Goal: Book appointment/travel/reservation

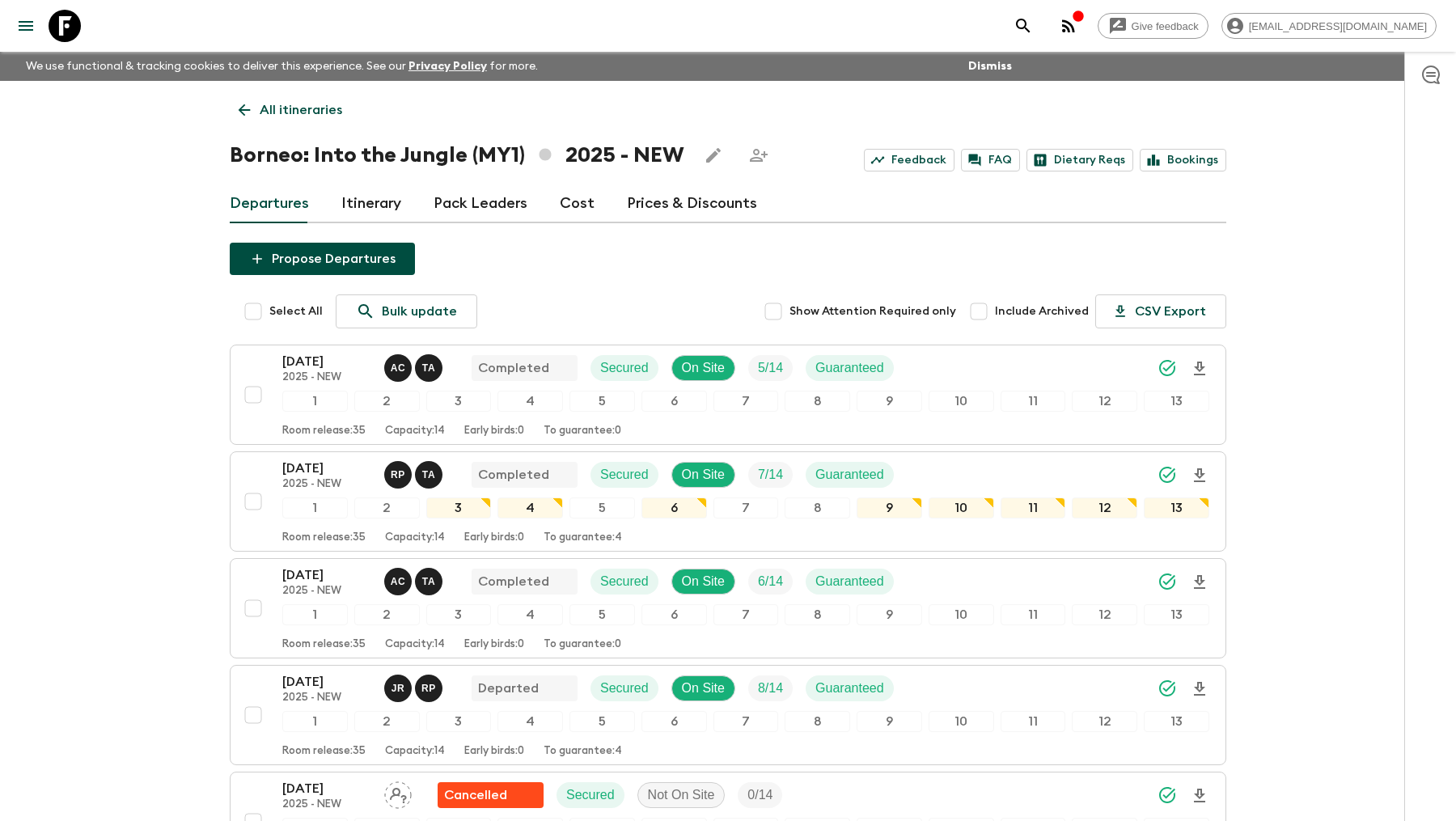
scroll to position [276, 0]
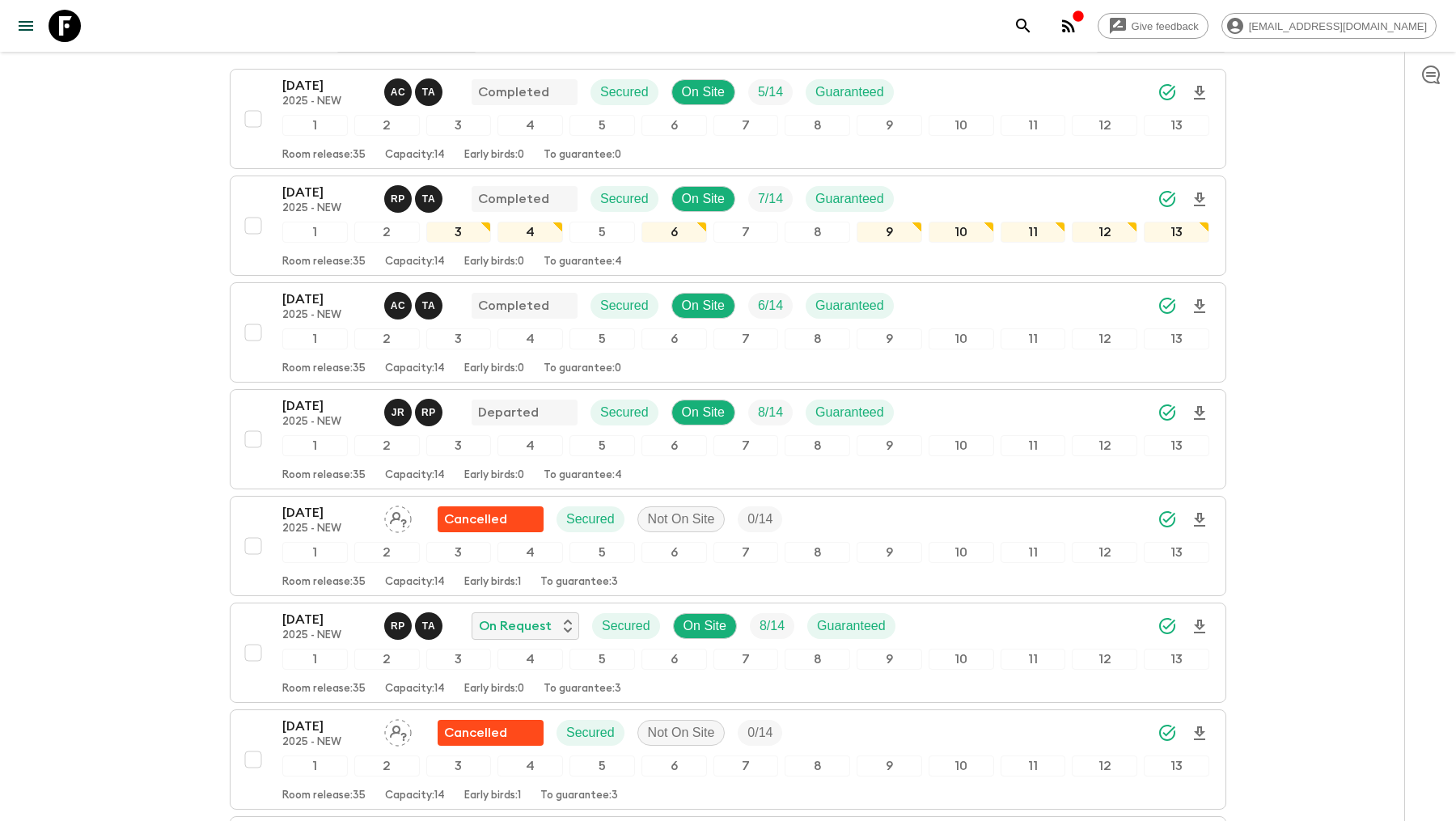
click at [74, 31] on icon at bounding box center [65, 25] width 32 height 32
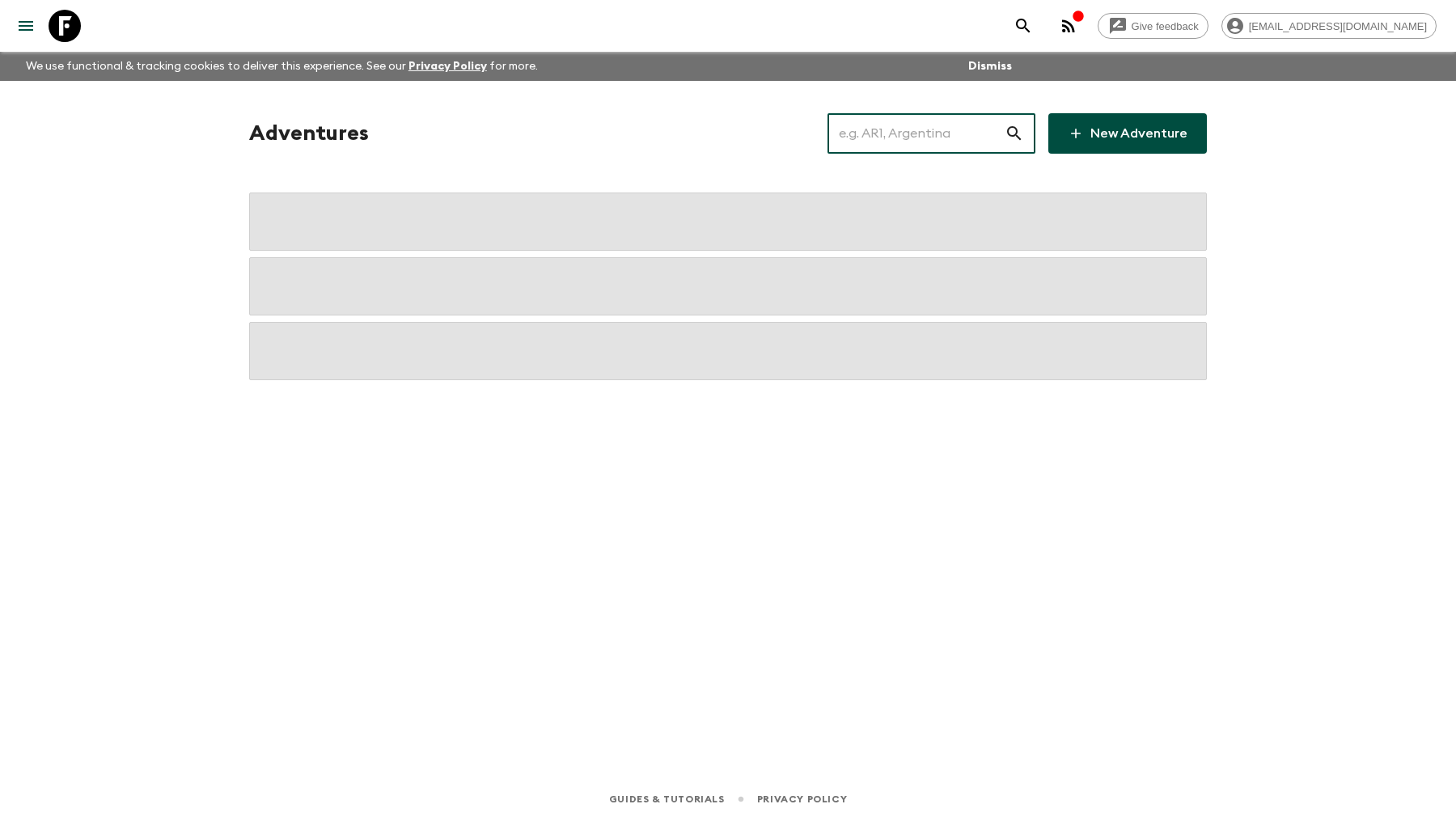
click at [968, 144] on input "text" at bounding box center [916, 133] width 177 height 45
type input "CO2"
click at [213, 256] on div "Adventures CO2 ​ New Adventure" at bounding box center [728, 407] width 1035 height 652
click at [915, 129] on input "CO2" at bounding box center [916, 133] width 177 height 45
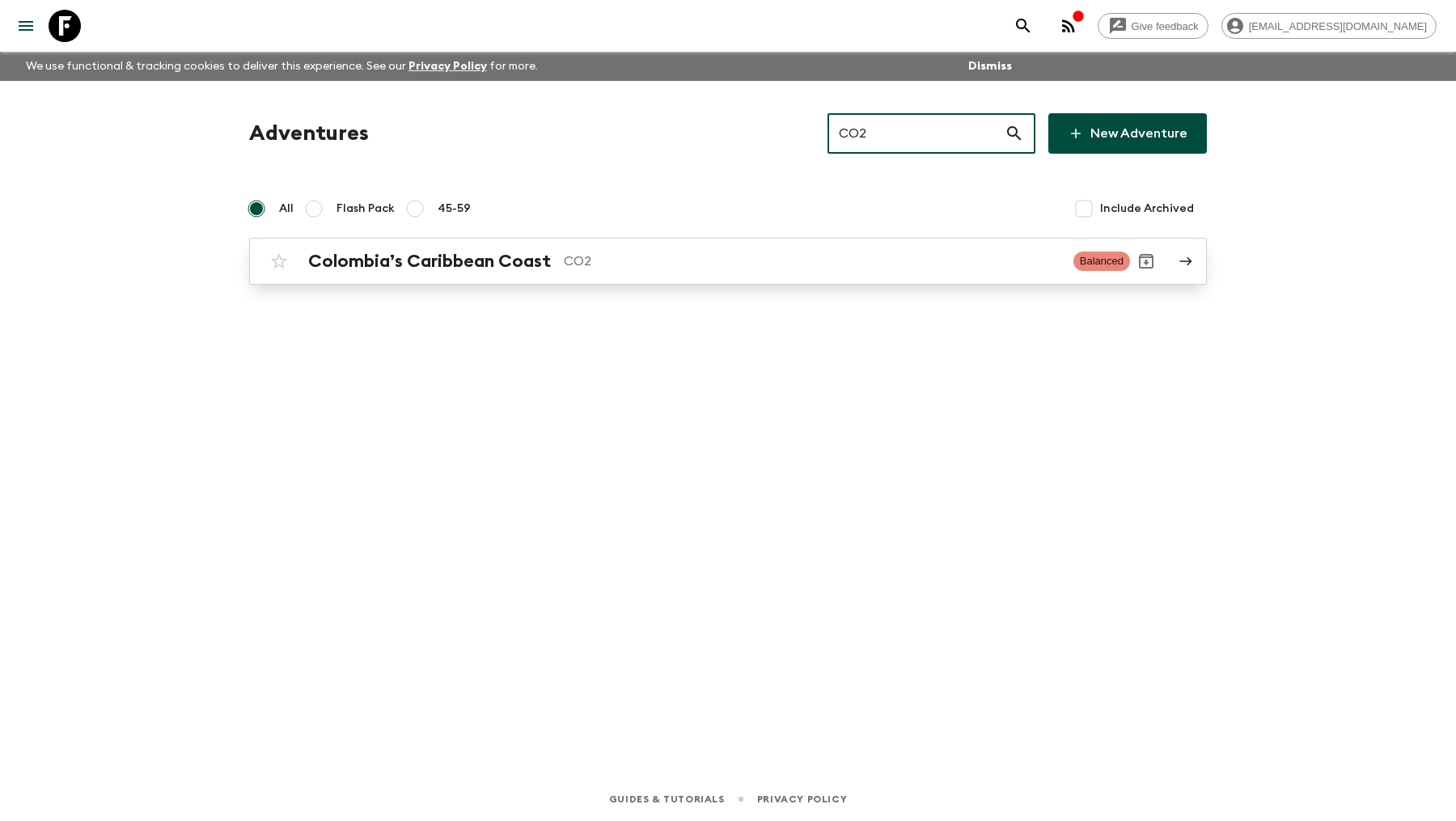
click at [591, 275] on div "Colombia’s Caribbean Coast CO2 Balanced" at bounding box center [695, 261] width 867 height 32
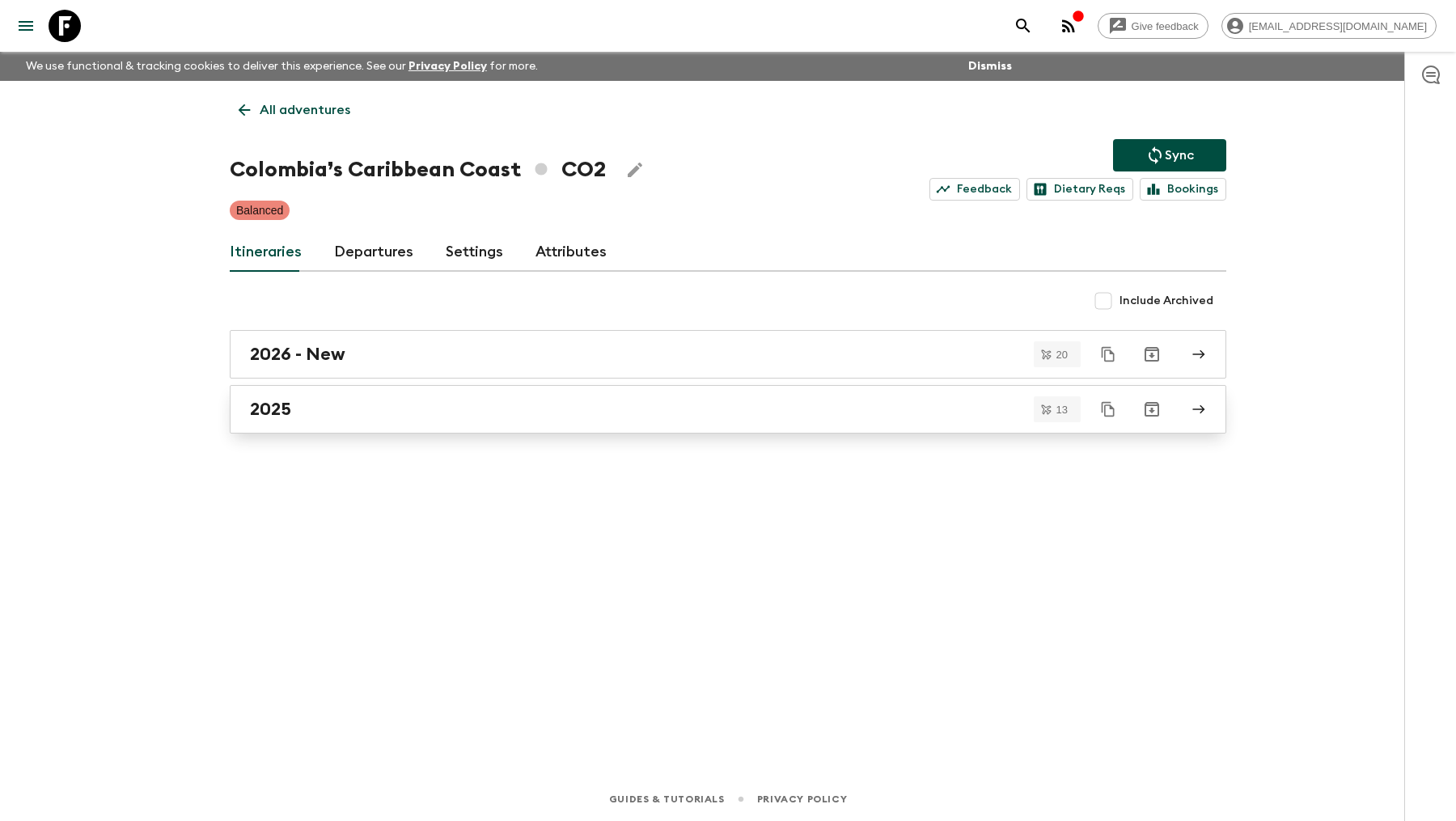
click at [309, 412] on div "2025" at bounding box center [712, 409] width 925 height 21
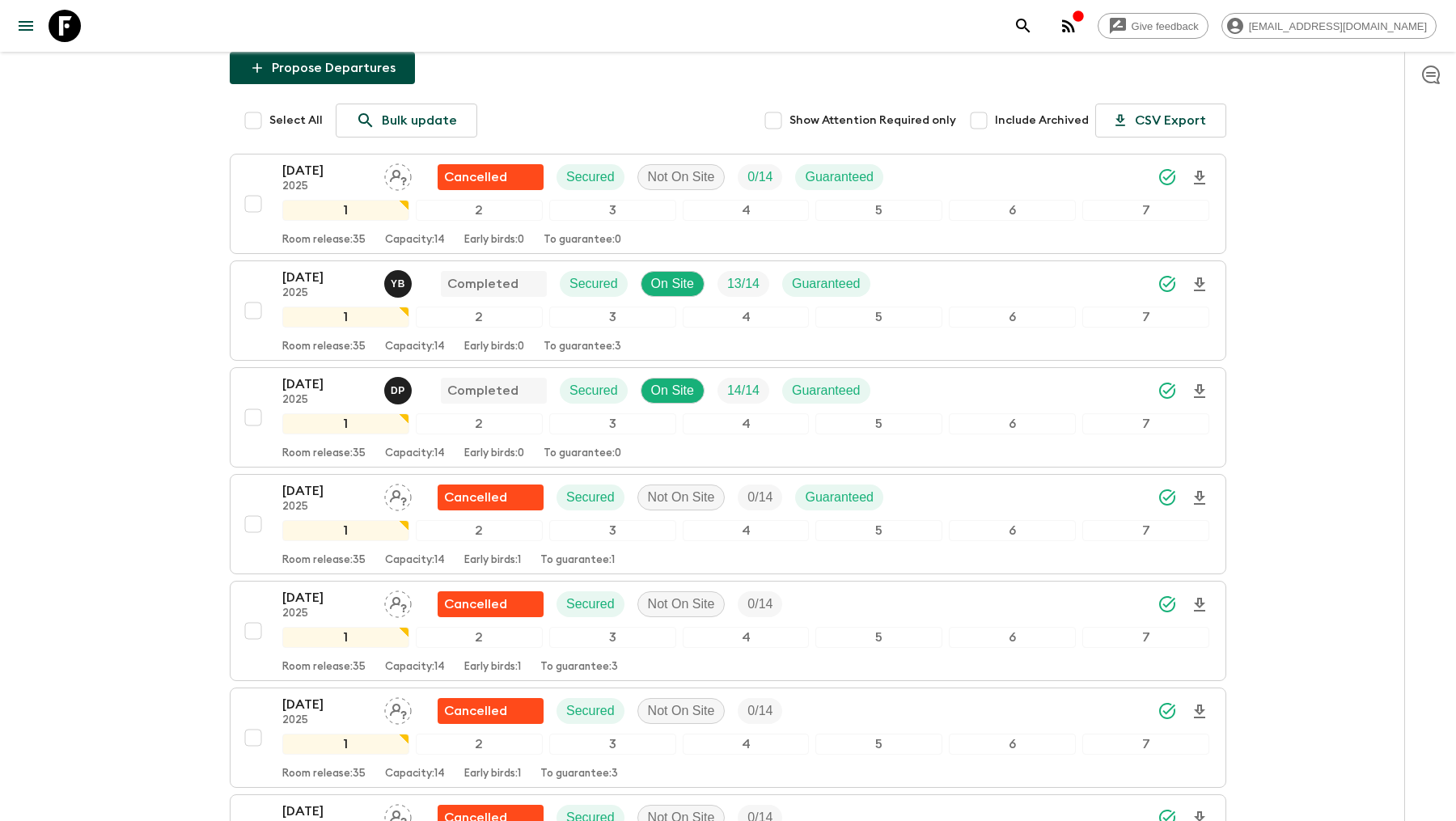
scroll to position [196, 0]
